Goal: Navigation & Orientation: Find specific page/section

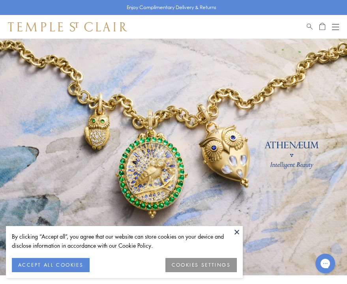
click at [49, 266] on button "ACCEPT ALL COOKIES" at bounding box center [51, 265] width 78 height 14
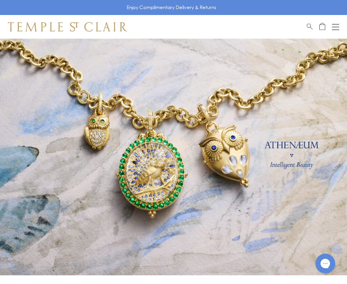
click at [341, 28] on div "Shop Shop Categories Amulets Pendants & Charms Lockets Chains & Leather Cords E…" at bounding box center [173, 27] width 347 height 24
click at [335, 28] on button "Open navigation" at bounding box center [335, 26] width 7 height 9
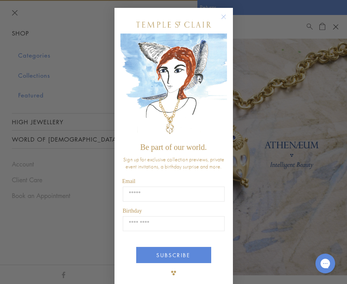
click at [223, 20] on circle "Close dialog" at bounding box center [223, 16] width 9 height 9
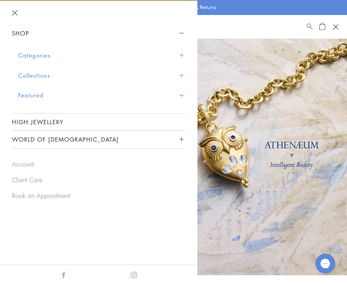
click at [180, 53] on span "Sidebar navigation" at bounding box center [181, 55] width 4 height 4
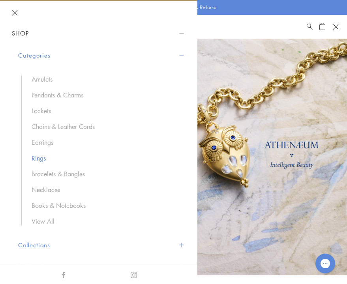
click at [39, 156] on link "Rings" at bounding box center [105, 158] width 146 height 9
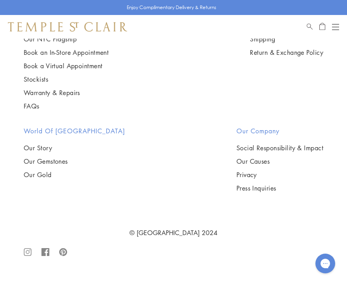
scroll to position [4919, 0]
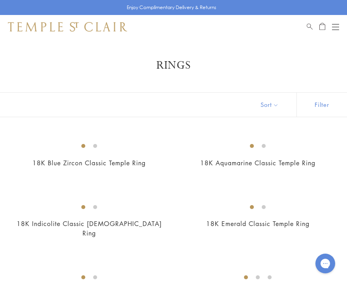
click at [333, 28] on button "Open navigation" at bounding box center [335, 26] width 7 height 9
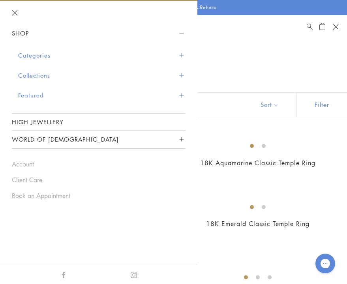
click at [178, 53] on button "Categories" at bounding box center [101, 55] width 167 height 20
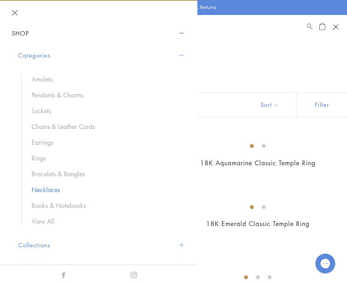
click at [51, 191] on link "Necklaces" at bounding box center [105, 190] width 146 height 9
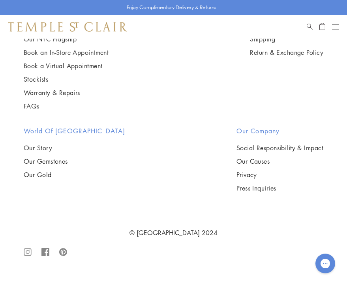
scroll to position [2011, 0]
